Goal: Transaction & Acquisition: Purchase product/service

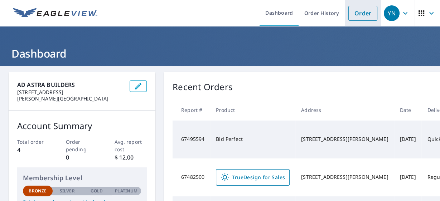
click at [356, 13] on link "Order" at bounding box center [363, 13] width 29 height 15
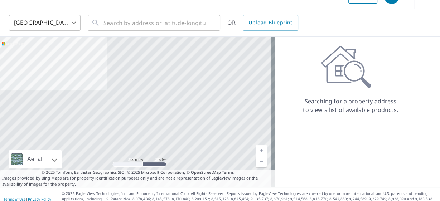
scroll to position [27, 0]
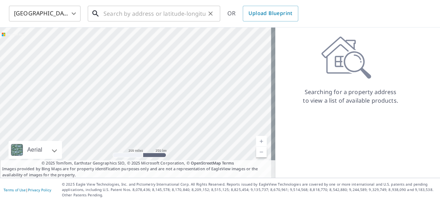
click at [132, 12] on input "text" at bounding box center [155, 14] width 102 height 20
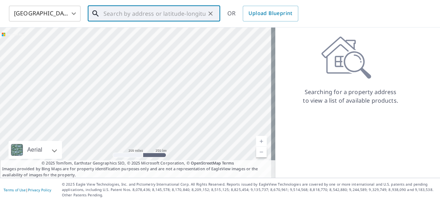
paste input "[STREET_ADDRESS][PERSON_NAME]"
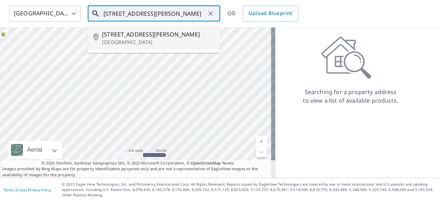
click at [149, 39] on span "[STREET_ADDRESS][PERSON_NAME]" at bounding box center [158, 34] width 112 height 9
type input "[STREET_ADDRESS][PERSON_NAME]"
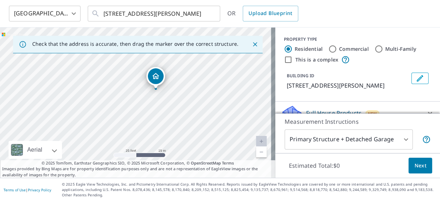
drag, startPoint x: 163, startPoint y: 90, endPoint x: 201, endPoint y: 114, distance: 45.6
click at [201, 114] on div "[STREET_ADDRESS][PERSON_NAME]" at bounding box center [137, 103] width 275 height 150
drag, startPoint x: 346, startPoint y: 108, endPoint x: 341, endPoint y: 109, distance: 4.7
click at [341, 102] on div "PROPERTY TYPE Residential Commercial Multi-Family This is a complex BUILDING ID…" at bounding box center [357, 65] width 165 height 74
drag, startPoint x: 352, startPoint y: 33, endPoint x: 369, endPoint y: 32, distance: 16.8
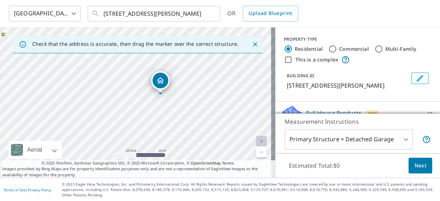
click at [369, 32] on div "PROPERTY TYPE Residential Commercial Multi-Family This is a complex BUILDING ID…" at bounding box center [357, 65] width 165 height 74
drag, startPoint x: 383, startPoint y: 32, endPoint x: 390, endPoint y: 32, distance: 6.8
click at [390, 32] on div "PROPERTY TYPE Residential Commercial Multi-Family This is a complex BUILDING ID…" at bounding box center [357, 65] width 165 height 74
click at [424, 32] on div "PROPERTY TYPE Residential Commercial Multi-Family This is a complex BUILDING ID…" at bounding box center [357, 65] width 165 height 74
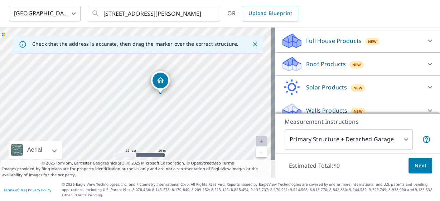
scroll to position [93, 0]
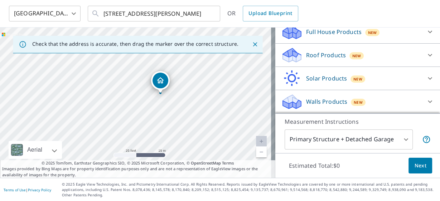
click at [385, 54] on div "Roof Products New" at bounding box center [351, 55] width 140 height 17
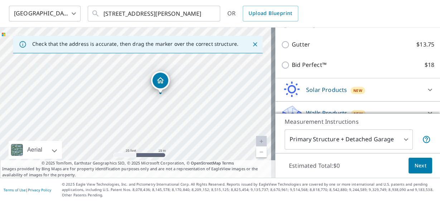
scroll to position [122, 0]
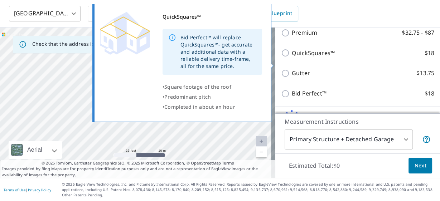
click at [283, 57] on input "QuickSquares™ $18" at bounding box center [286, 53] width 11 height 9
checkbox input "true"
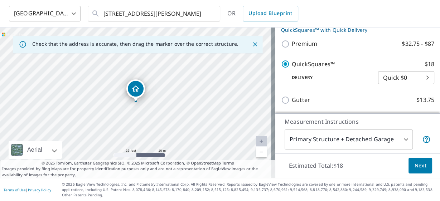
click at [395, 90] on body "YN YN Dashboard Order History Cancel Order YN [GEOGRAPHIC_DATA] [GEOGRAPHIC_DAT…" at bounding box center [220, 100] width 440 height 201
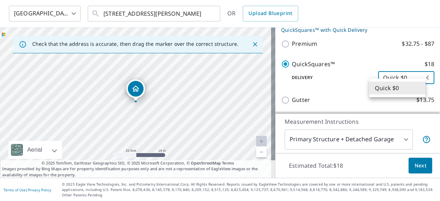
click at [398, 90] on li "Quick $0" at bounding box center [397, 88] width 56 height 13
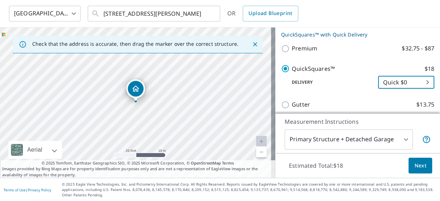
scroll to position [117, 0]
click at [414, 166] on span "Next" at bounding box center [420, 166] width 12 height 9
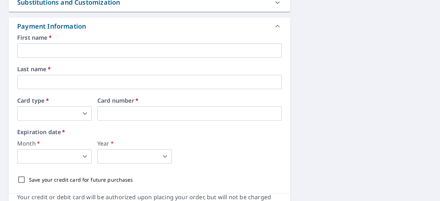
scroll to position [249, 0]
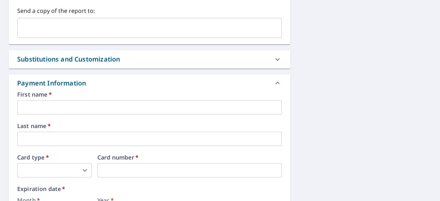
click at [80, 112] on input "text" at bounding box center [149, 107] width 265 height 14
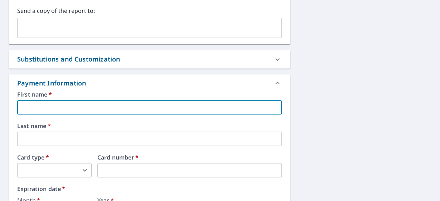
type input "yehiel"
type input "[EMAIL_ADDRESS][DOMAIN_NAME]"
type input "navon"
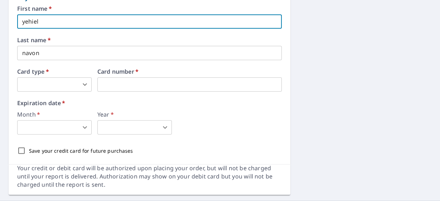
click at [56, 91] on body "YN YN Dashboard Order History Cancel Order YN Dashboard / Finalize Order Finali…" at bounding box center [220, 100] width 440 height 201
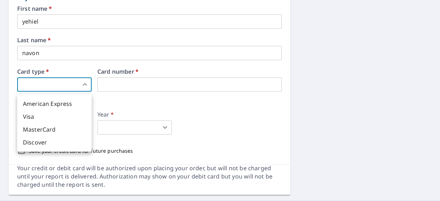
click at [52, 119] on li "Visa" at bounding box center [54, 116] width 75 height 13
type input "2"
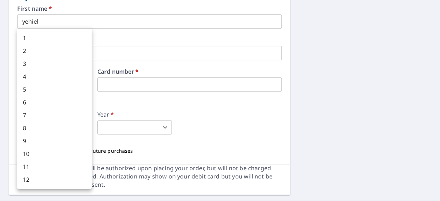
click at [78, 129] on body "YN YN Dashboard Order History Cancel Order YN Dashboard / Finalize Order Finali…" at bounding box center [220, 100] width 440 height 201
click at [77, 121] on li "7" at bounding box center [54, 115] width 75 height 13
type input "7"
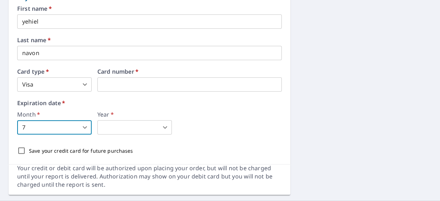
click at [124, 129] on body "YN YN Dashboard Order History Cancel Order YN Dashboard / Finalize Order Finali…" at bounding box center [220, 100] width 440 height 201
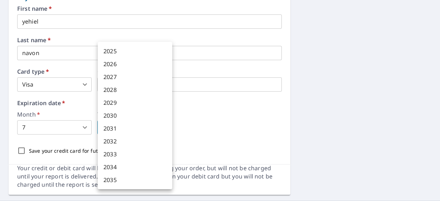
click at [121, 120] on li "2030" at bounding box center [135, 115] width 75 height 13
type input "2030"
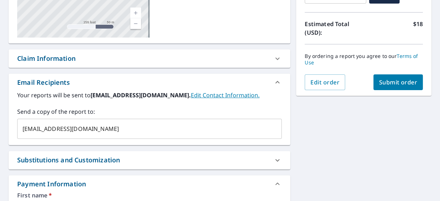
scroll to position [76, 0]
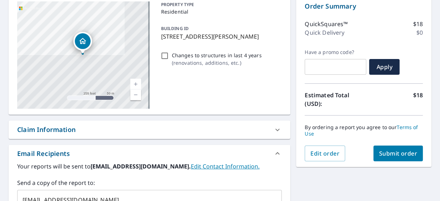
click at [386, 158] on button "Submit order" at bounding box center [399, 154] width 50 height 16
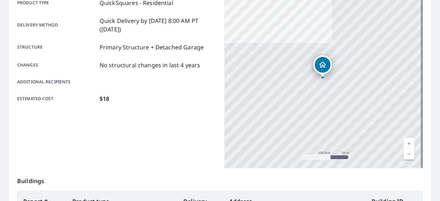
scroll to position [225, 0]
